Goal: Submit feedback/report problem

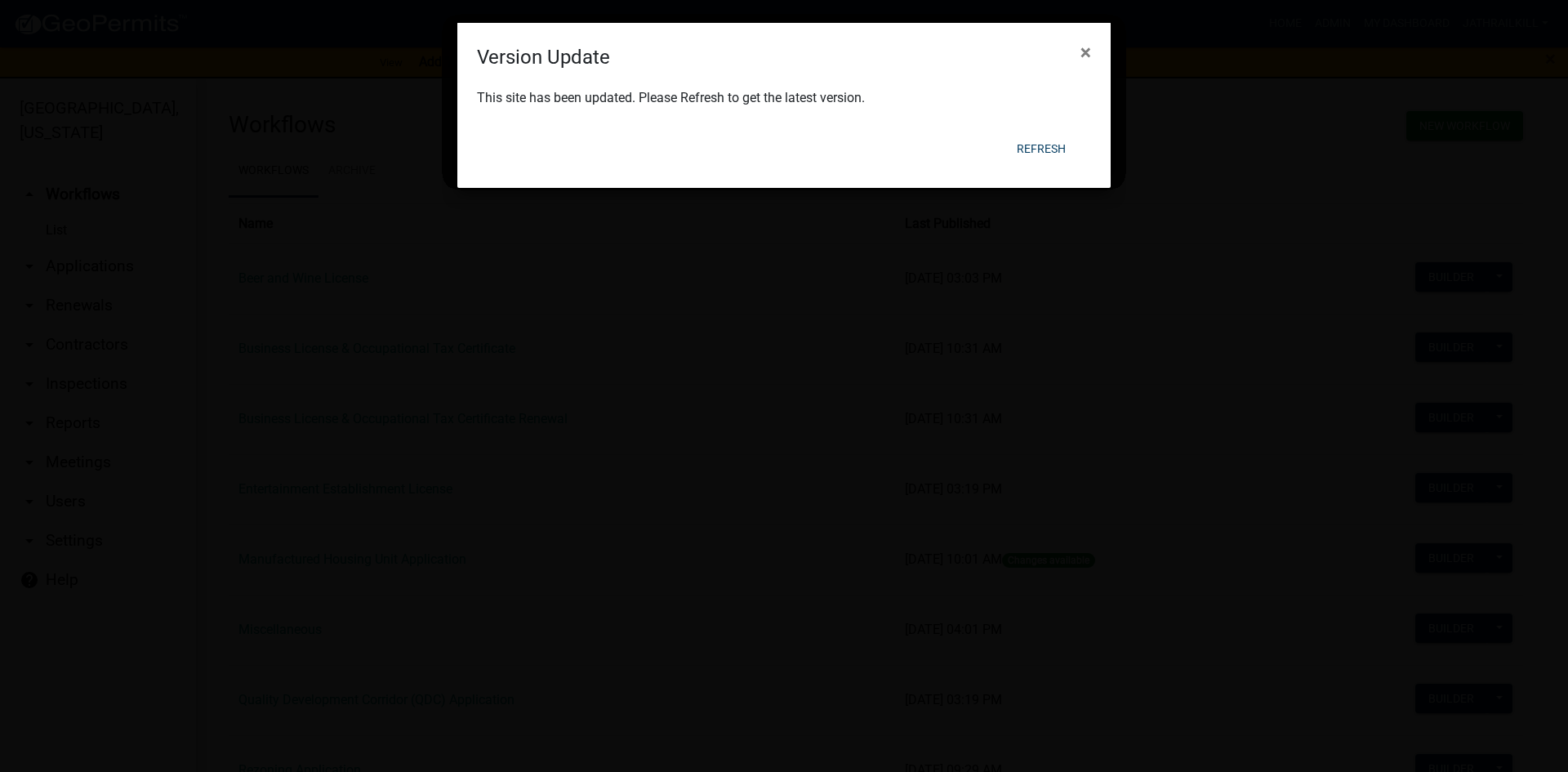
scroll to position [163, 0]
click at [1036, 136] on button "Refresh" at bounding box center [1041, 149] width 76 height 29
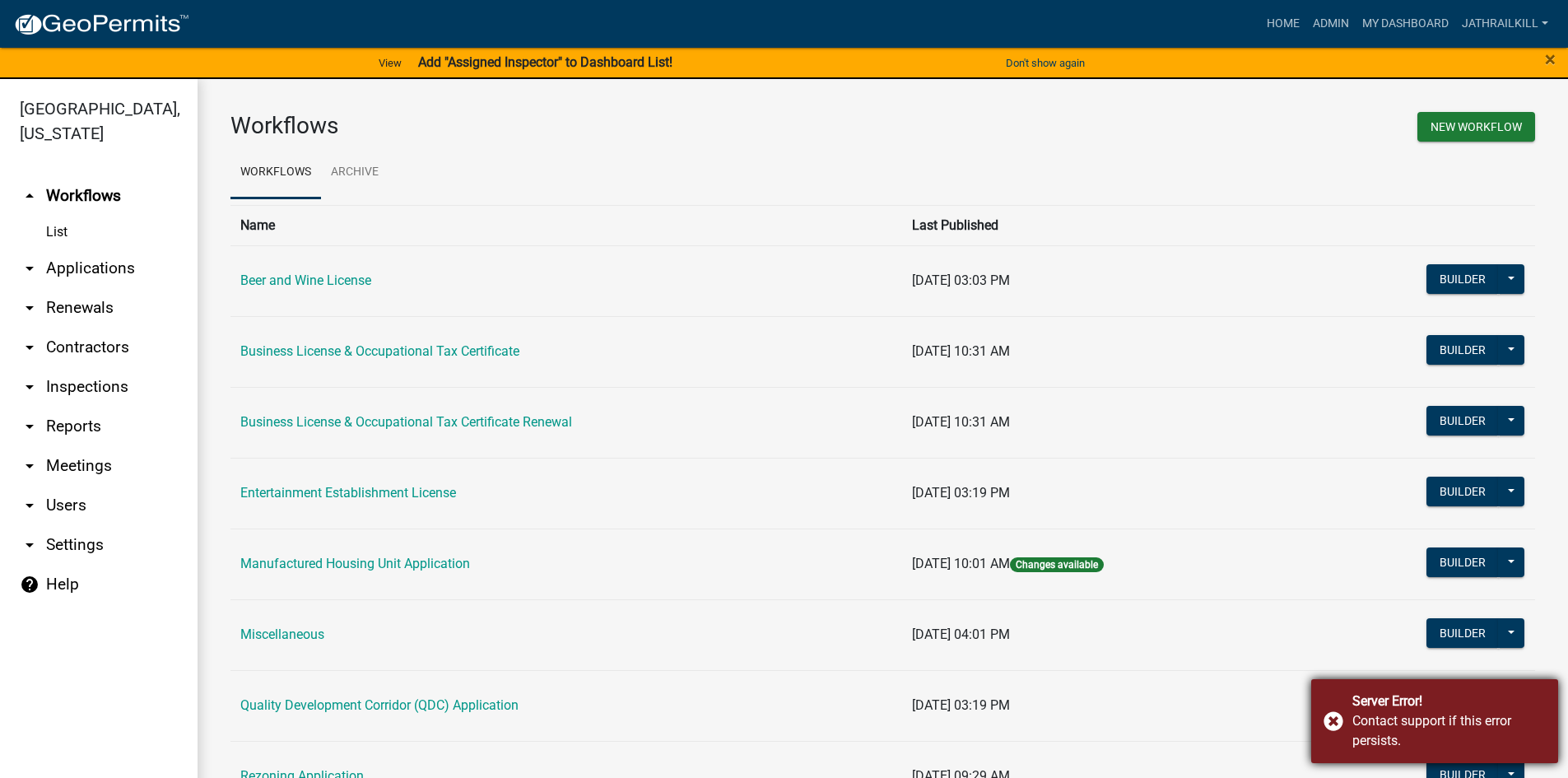
click at [1492, 702] on div "Server Error!" at bounding box center [1449, 701] width 194 height 20
